Goal: Check status: Check status

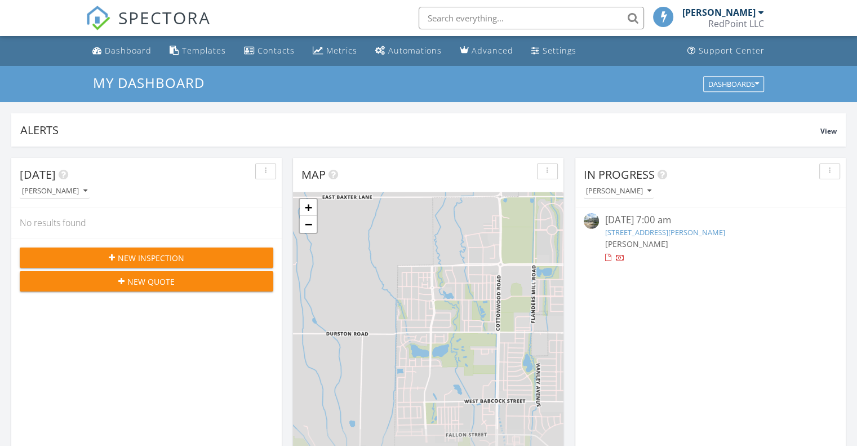
scroll to position [5, 6]
click at [741, 21] on div "RedPoint LLC" at bounding box center [736, 23] width 56 height 11
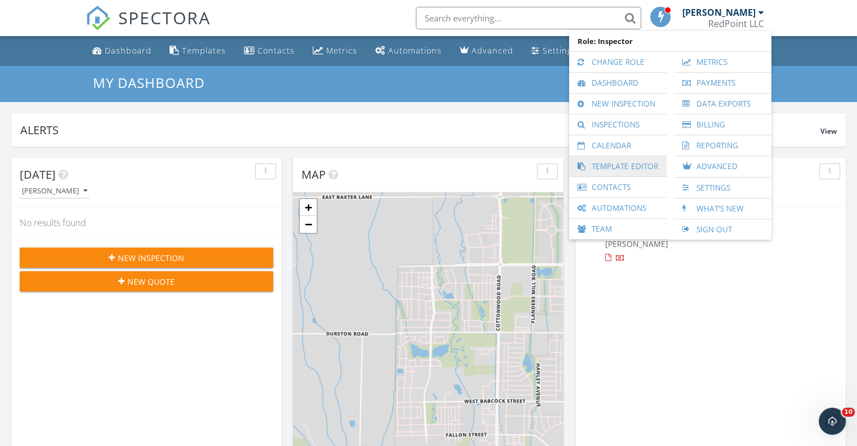
scroll to position [0, 0]
click at [717, 83] on link "Payments" at bounding box center [722, 83] width 86 height 20
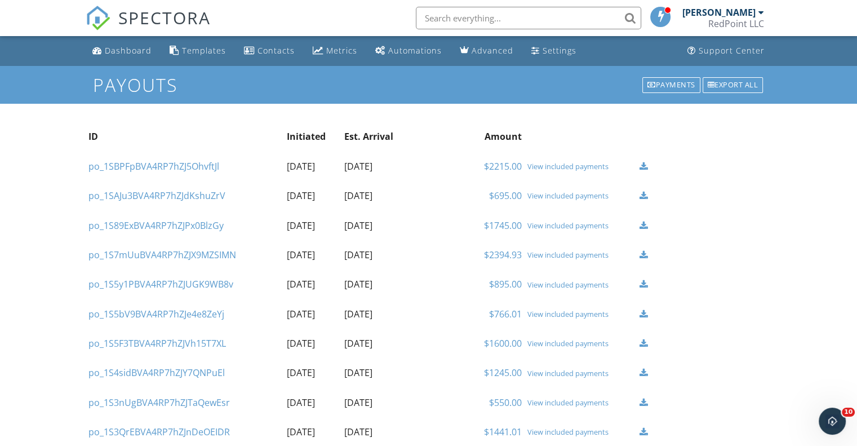
click at [553, 168] on div "View included payments" at bounding box center [580, 166] width 106 height 9
